Goal: Task Accomplishment & Management: Manage account settings

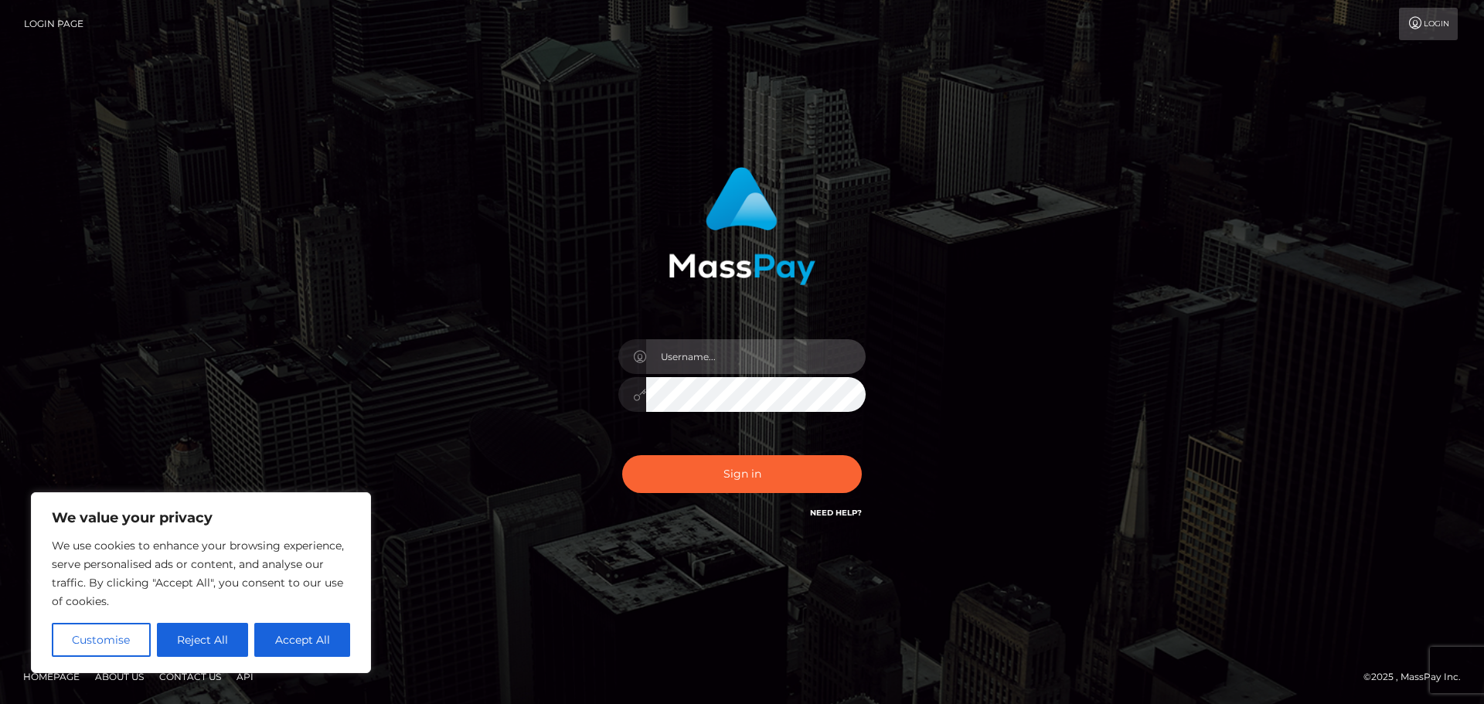
type input "[EMAIL_ADDRESS][DOMAIN_NAME]"
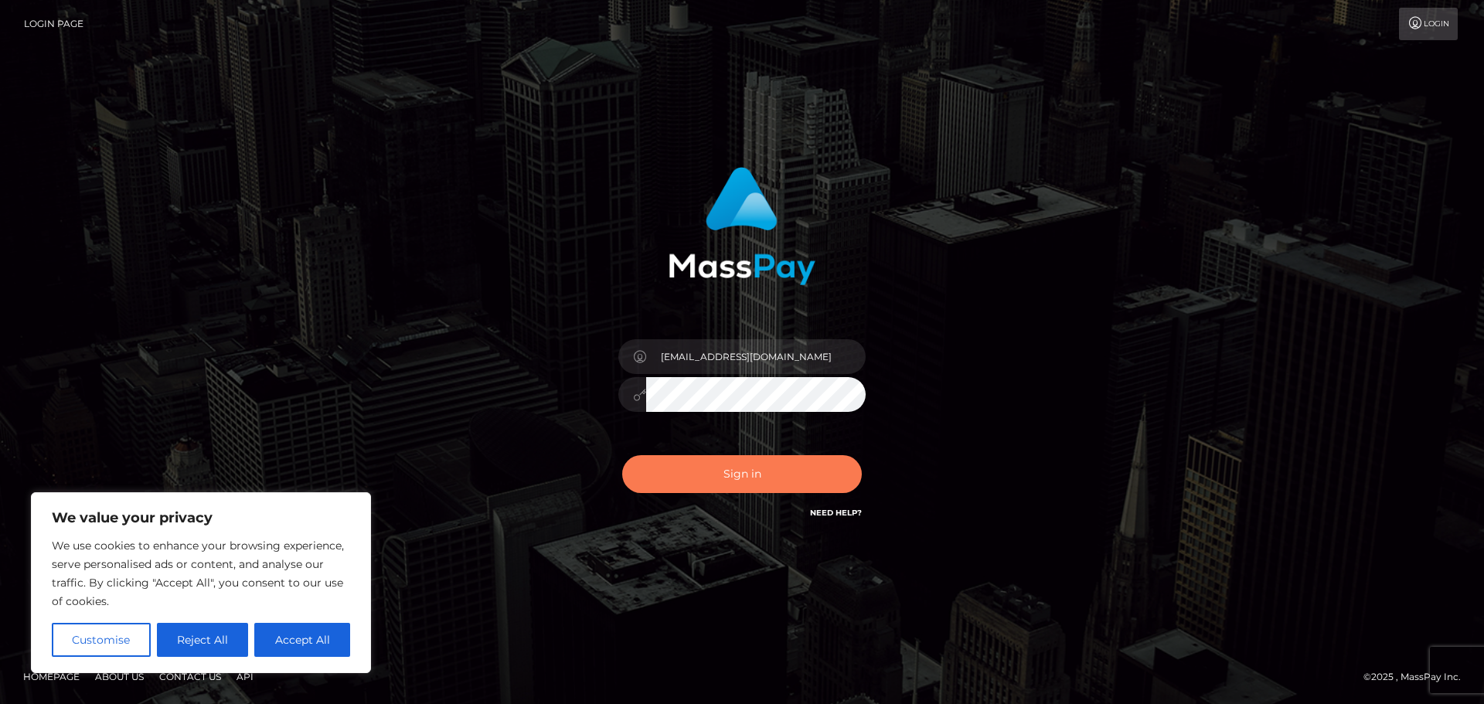
click at [757, 470] on button "Sign in" at bounding box center [742, 474] width 240 height 38
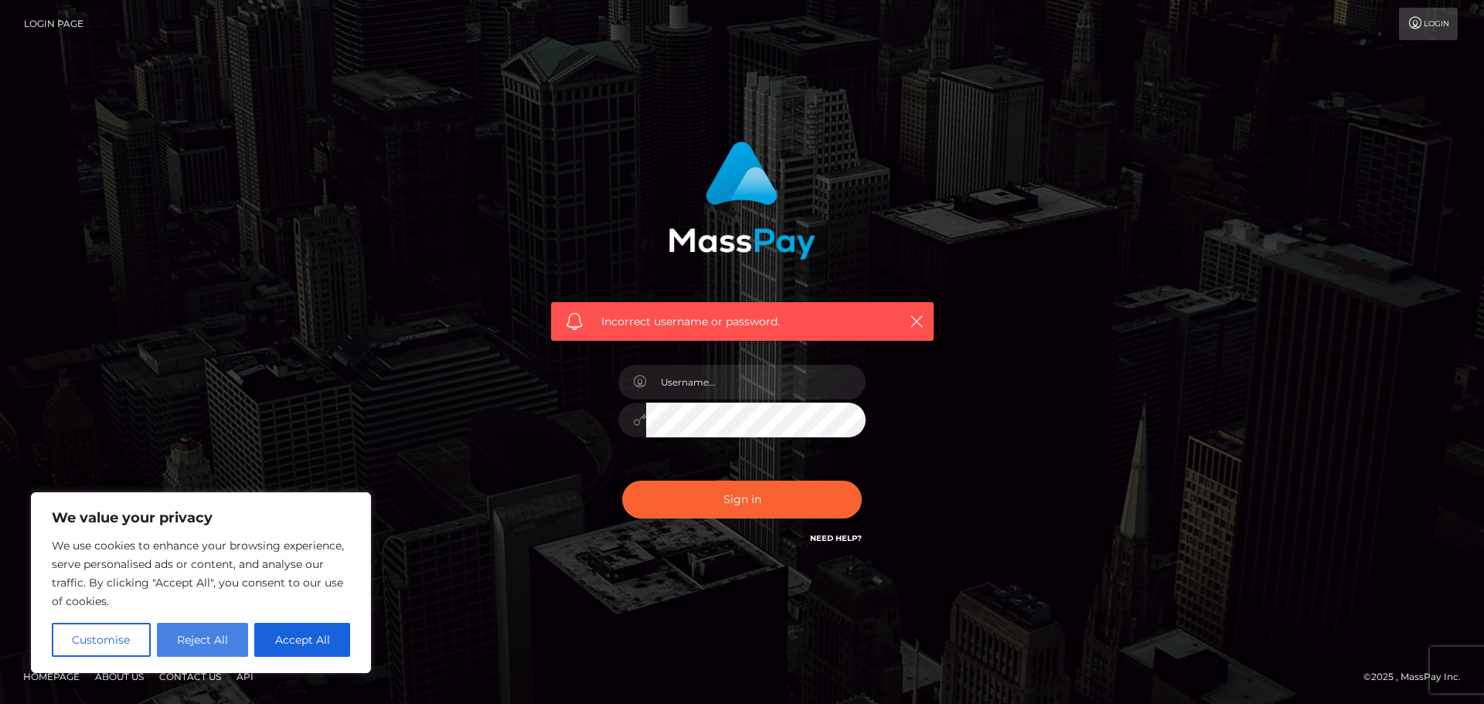
click at [217, 640] on button "Reject All" at bounding box center [203, 640] width 92 height 34
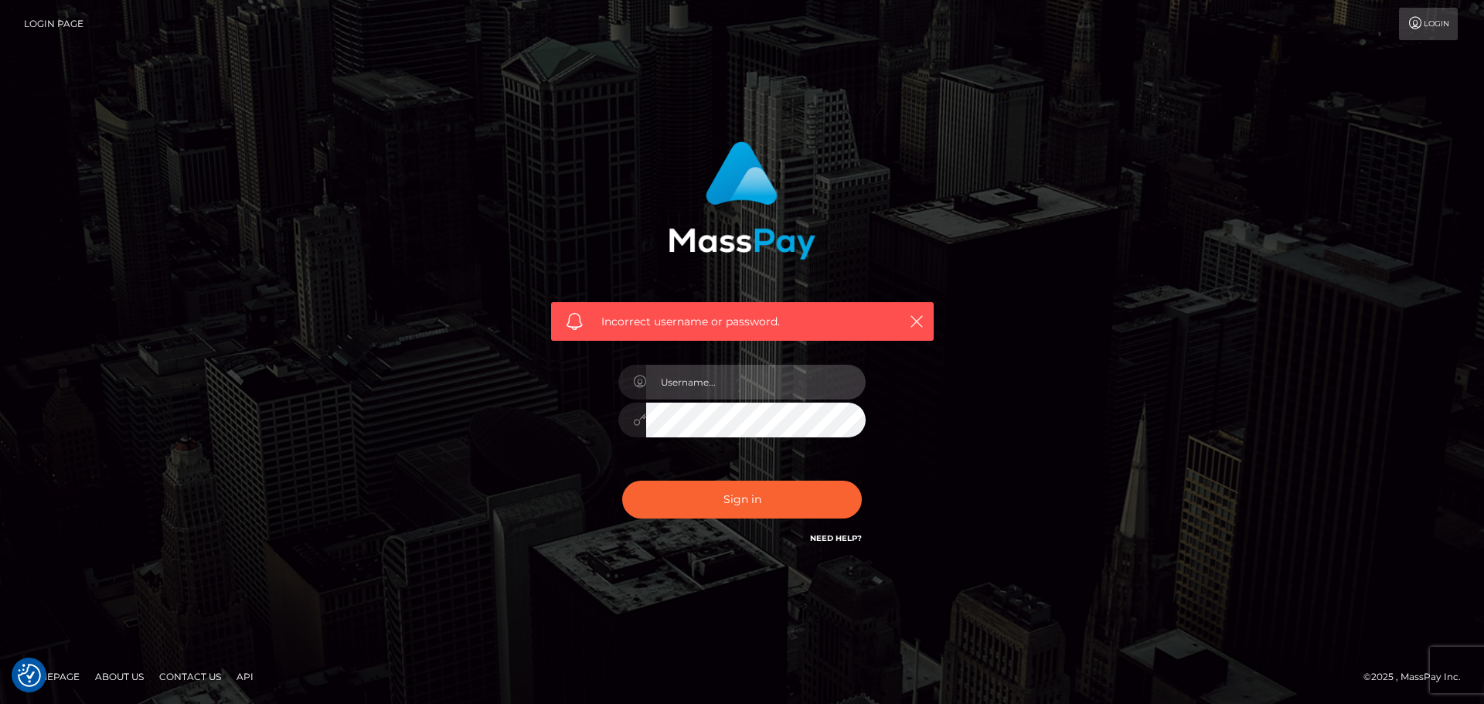
click at [693, 369] on input "text" at bounding box center [756, 382] width 220 height 35
click at [456, 321] on div "Incorrect username or password." at bounding box center [741, 352] width 881 height 444
click at [713, 379] on input "text" at bounding box center [756, 382] width 220 height 35
type input "krady13@gmail.com"
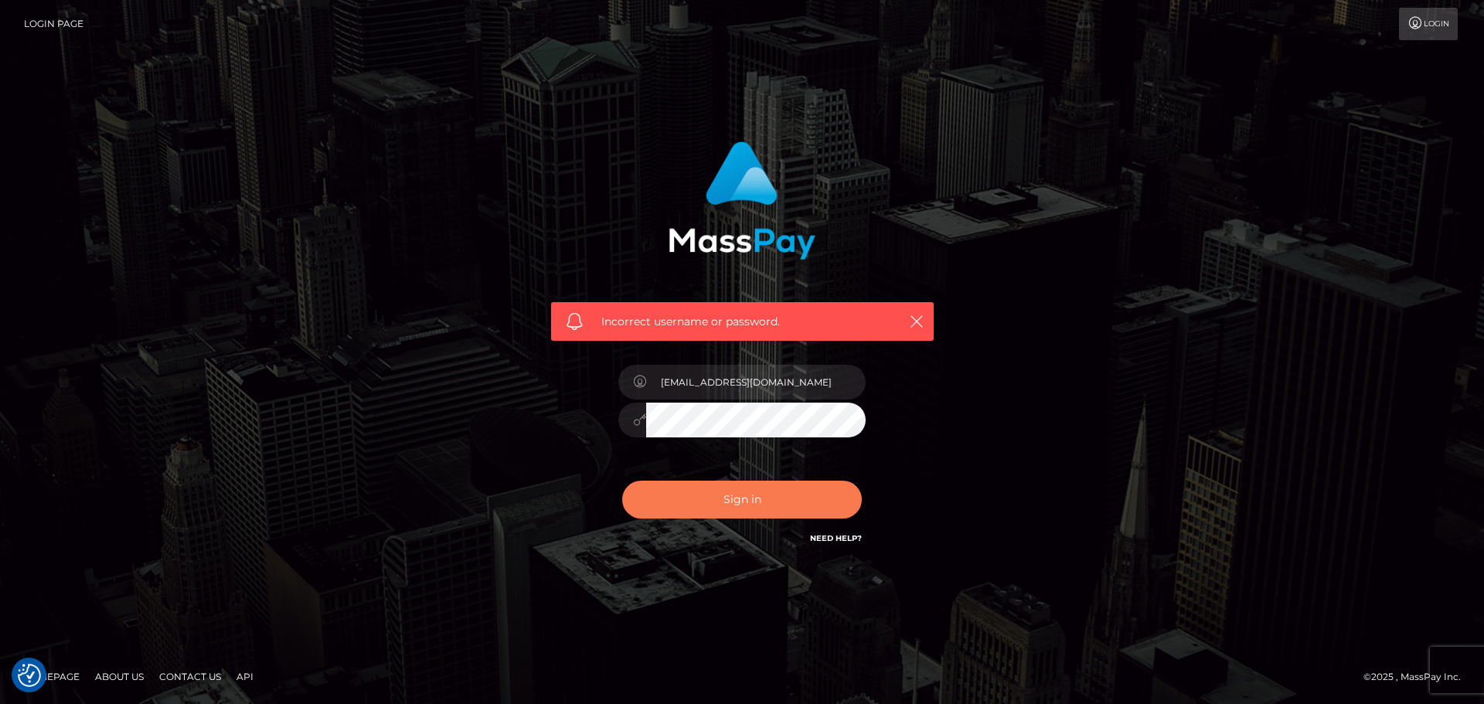
click at [795, 507] on button "Sign in" at bounding box center [742, 500] width 240 height 38
click at [845, 540] on link "Need Help?" at bounding box center [836, 538] width 52 height 10
click at [857, 523] on div "Sign in Need Help?" at bounding box center [742, 505] width 271 height 69
click at [857, 533] on link "Need Help?" at bounding box center [836, 538] width 52 height 10
click at [856, 534] on link "Need Help?" at bounding box center [836, 538] width 52 height 10
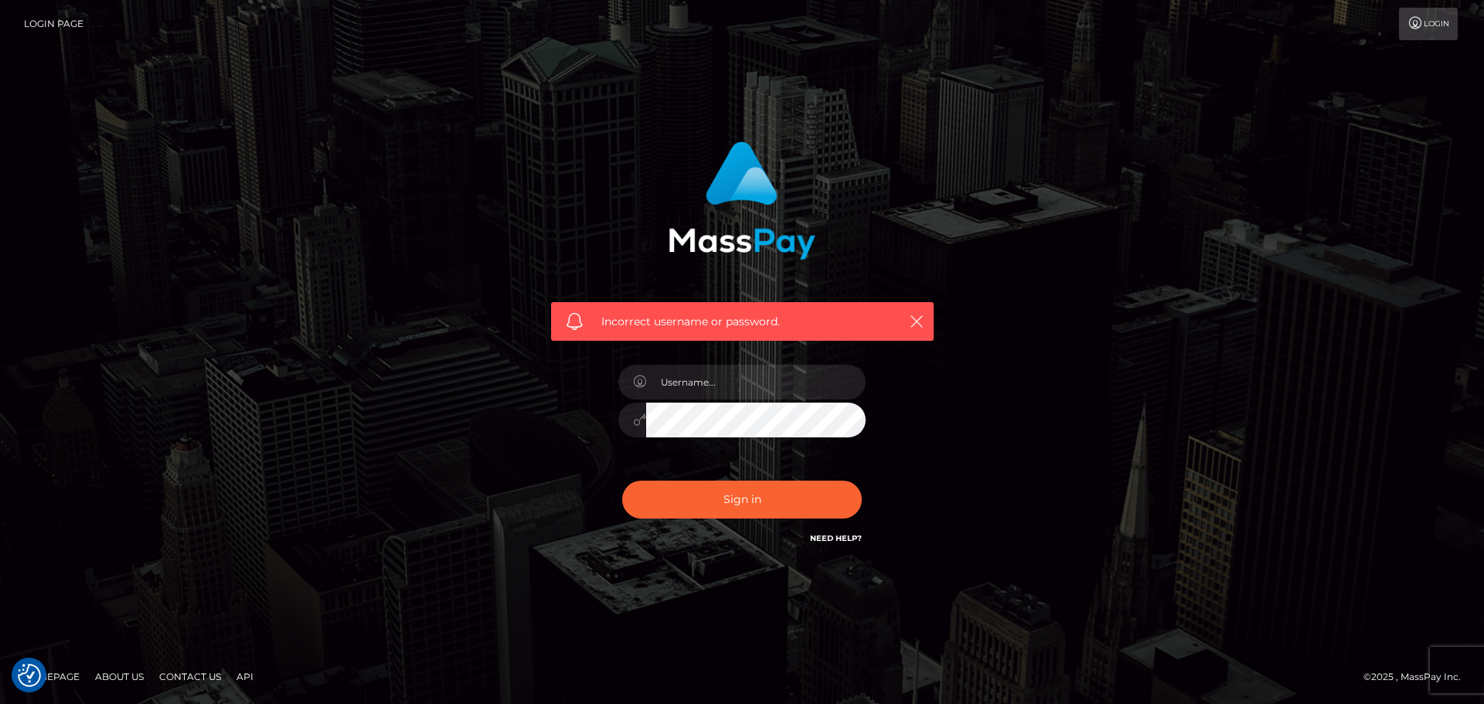
click at [856, 534] on link "Need Help?" at bounding box center [836, 538] width 52 height 10
click at [1448, 31] on link "Login" at bounding box center [1428, 24] width 59 height 32
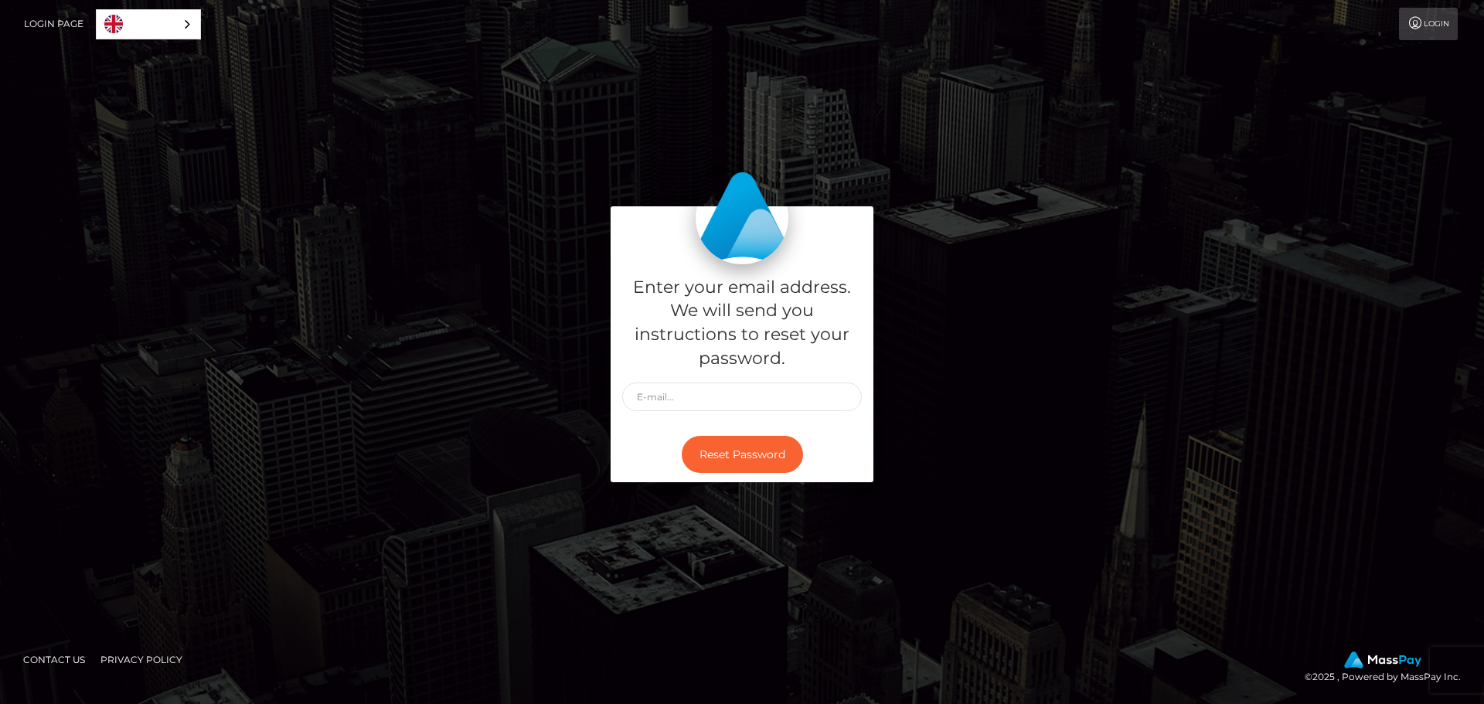
click at [73, 22] on link "Login Page" at bounding box center [54, 24] width 60 height 32
